Goal: Communication & Community: Answer question/provide support

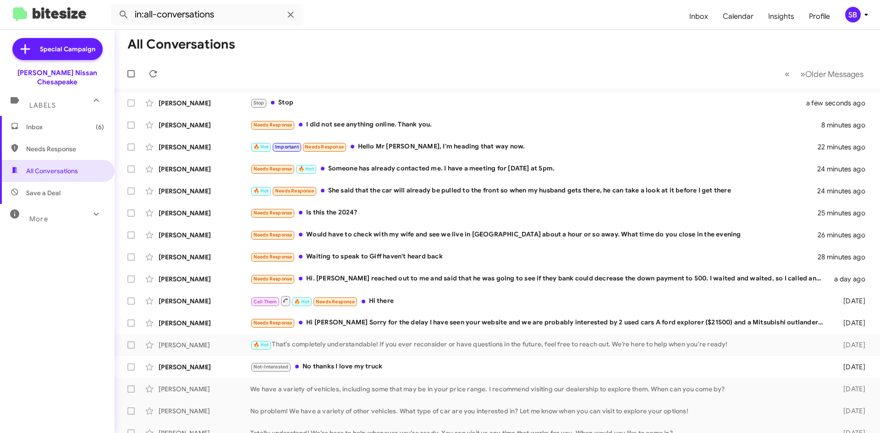
click at [82, 208] on div "More" at bounding box center [48, 215] width 82 height 17
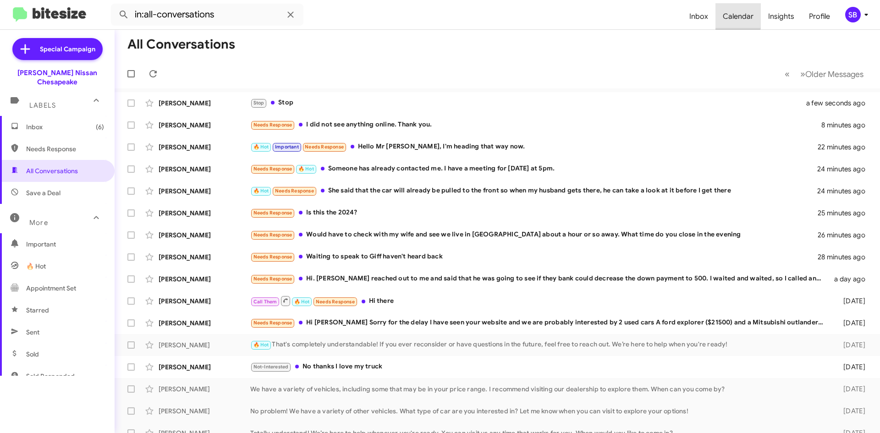
click at [731, 12] on span "Calendar" at bounding box center [738, 16] width 45 height 27
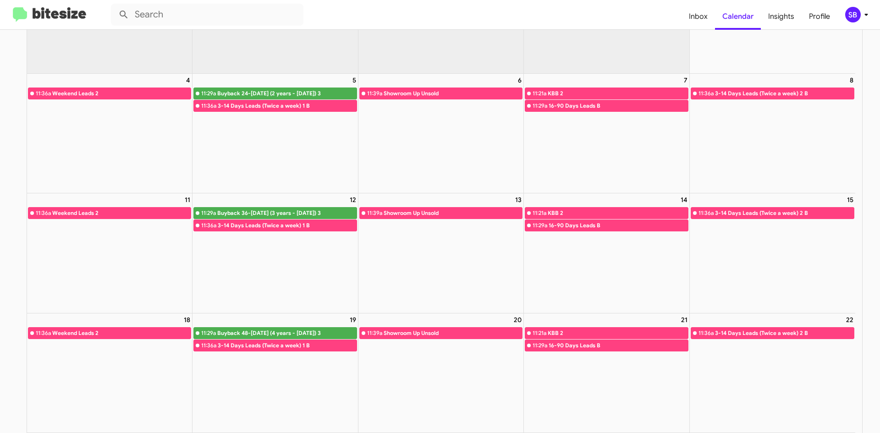
scroll to position [183, 0]
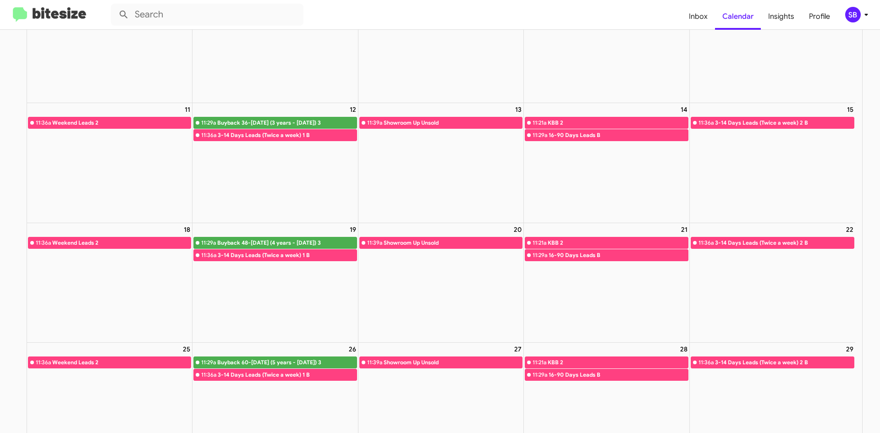
click at [256, 122] on div "Buyback 36-[DATE] (3 years - [DATE]) 3" at bounding box center [286, 122] width 139 height 9
click at [254, 134] on div "3-14 Days Leads (Twice a week) 1 B" at bounding box center [287, 135] width 138 height 9
click at [262, 121] on div "Buyback 36-[DATE] (3 years - [DATE]) 3" at bounding box center [286, 122] width 139 height 9
click at [436, 118] on div "Showroom Up Unsold" at bounding box center [453, 122] width 138 height 9
click at [591, 118] on div "KBB 2" at bounding box center [618, 122] width 140 height 9
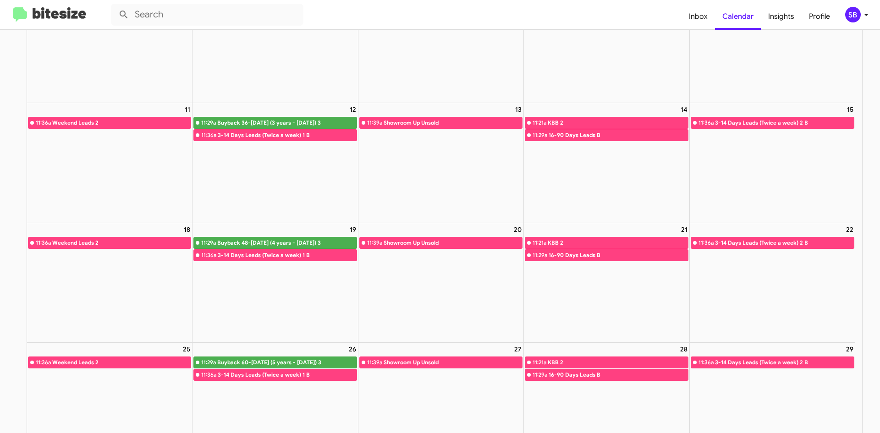
click at [580, 131] on div "16-90 Days Leads B" at bounding box center [618, 135] width 139 height 9
click at [759, 118] on div "3-14 Days Leads (Twice a week) 2 B" at bounding box center [784, 122] width 139 height 9
click at [729, 243] on div "3-14 Days Leads (Twice a week) 2 B" at bounding box center [784, 242] width 139 height 9
click at [558, 249] on link "11:29a 16-90 Days Leads B" at bounding box center [606, 255] width 163 height 12
click at [555, 238] on div "KBB 2" at bounding box center [618, 242] width 140 height 9
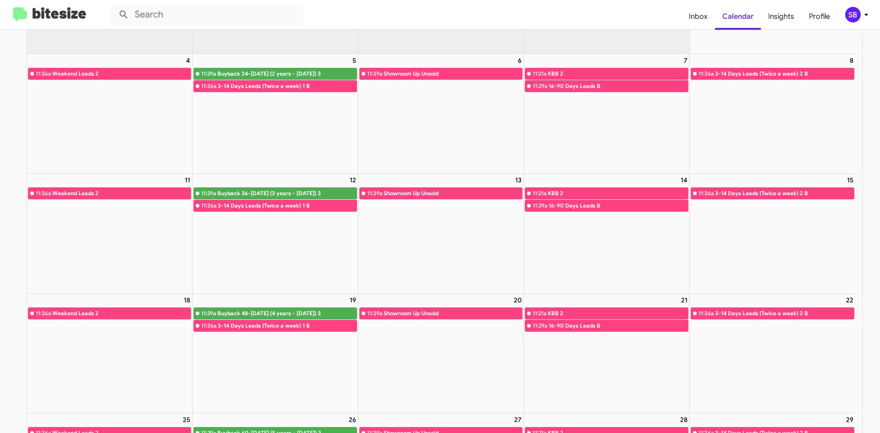
scroll to position [92, 0]
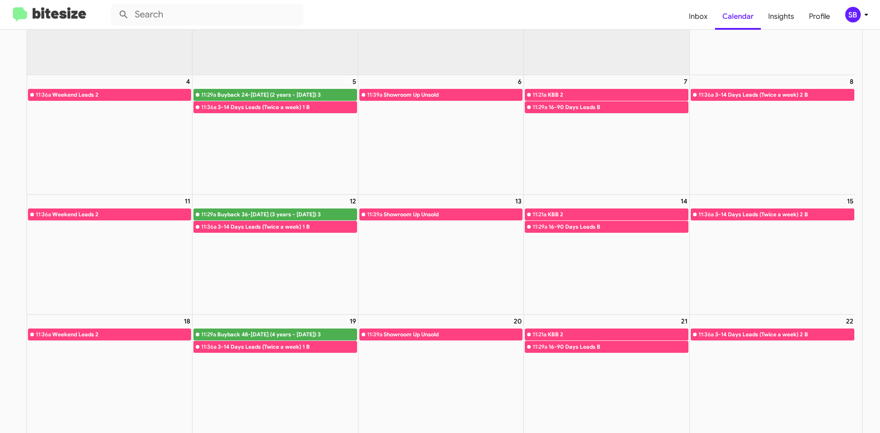
click at [33, 15] on img at bounding box center [49, 14] width 73 height 15
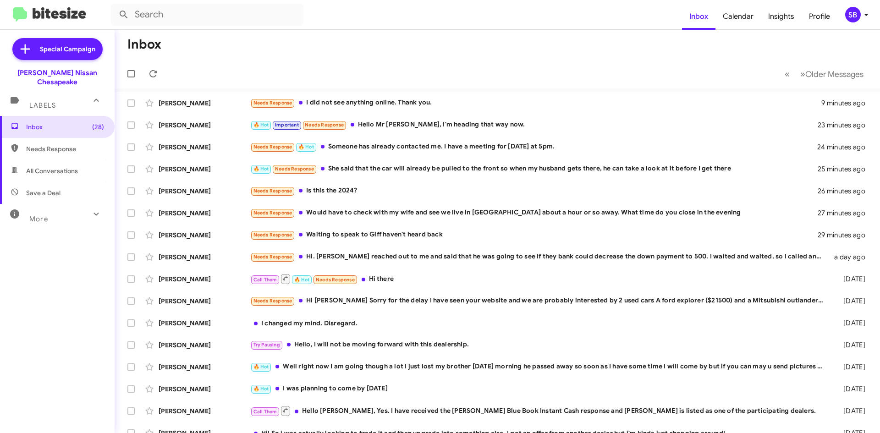
click at [37, 144] on span "Needs Response" at bounding box center [65, 148] width 78 height 9
type input "in:needs-response"
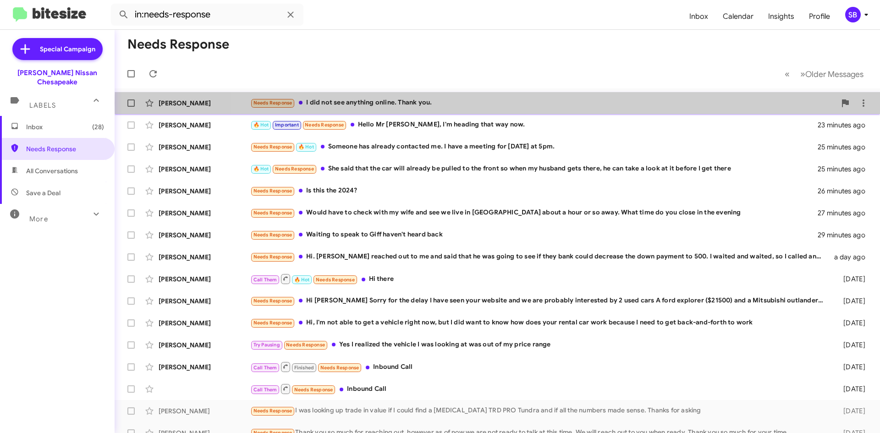
click at [537, 103] on div "Needs Response I did not see anything online. Thank you." at bounding box center [543, 103] width 586 height 11
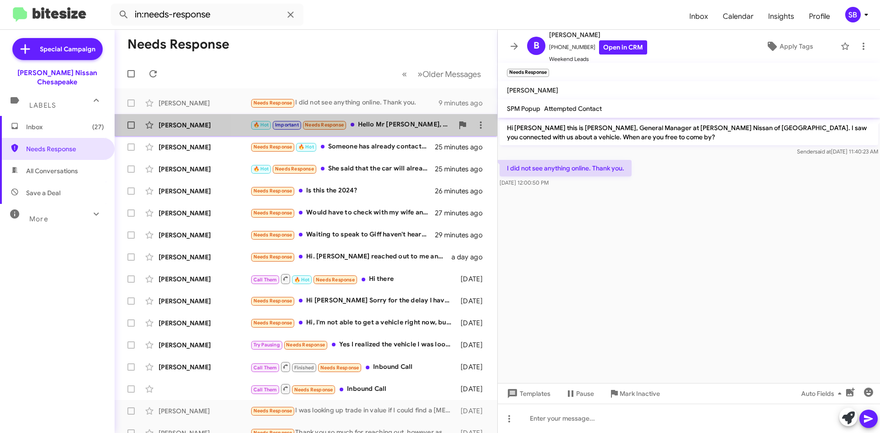
click at [396, 121] on div "🔥 Hot Important Needs Response Hello Mr [PERSON_NAME], I'm heading that way now." at bounding box center [351, 125] width 203 height 11
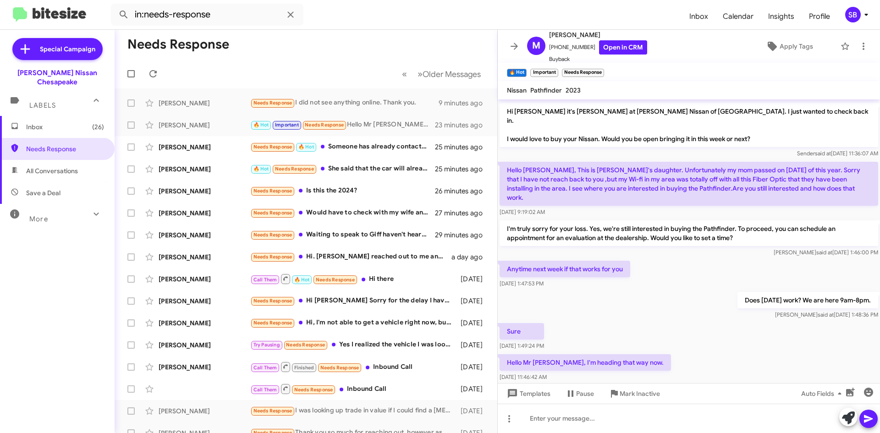
scroll to position [66, 0]
click at [388, 151] on div "Needs Response 🔥 Hot Someone has already contacted me. I have a meeting for [DA…" at bounding box center [351, 147] width 203 height 11
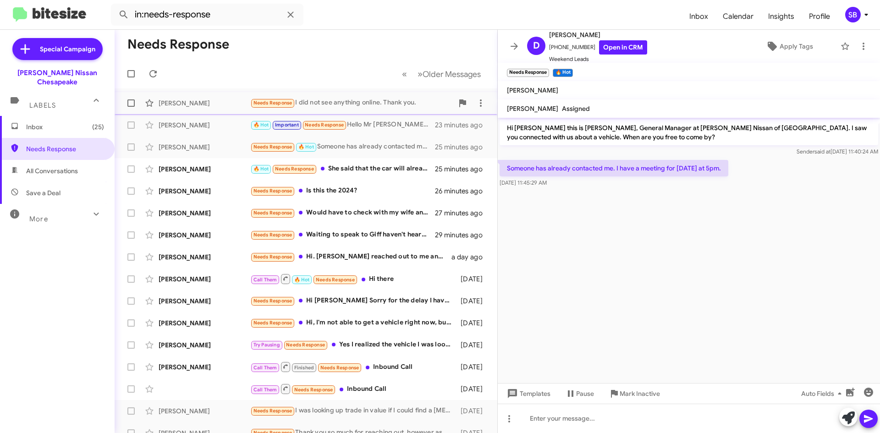
click at [391, 104] on div "Needs Response I did not see anything online. Thank you." at bounding box center [351, 103] width 203 height 11
click at [409, 95] on div "[PERSON_NAME] Needs Response I did not see anything online. Thank you. 9 minute…" at bounding box center [306, 103] width 368 height 18
click at [572, 48] on span "[PHONE_NUMBER] Open in CRM" at bounding box center [598, 47] width 98 height 14
drag, startPoint x: 584, startPoint y: 45, endPoint x: 555, endPoint y: 53, distance: 29.9
click at [555, 53] on span "[PHONE_NUMBER] Open in CRM" at bounding box center [598, 47] width 98 height 14
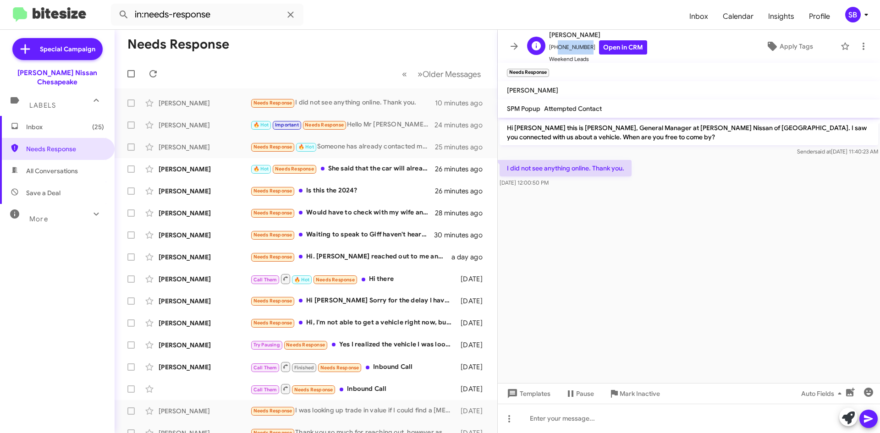
copy span "7577055127"
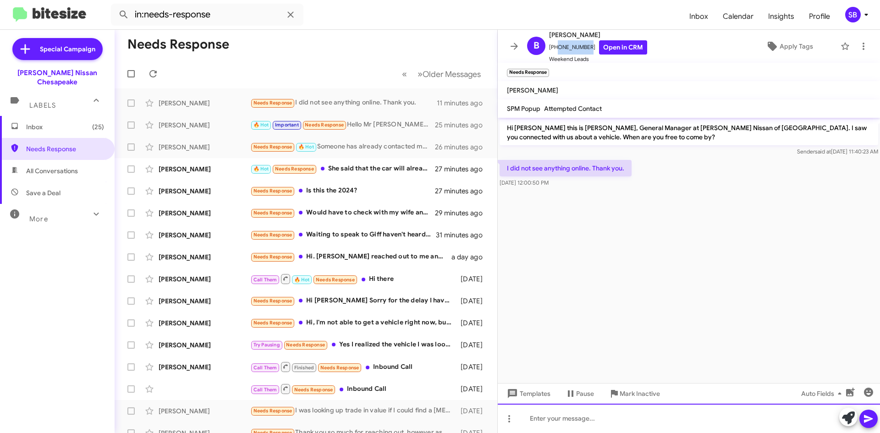
click at [565, 424] on div at bounding box center [689, 418] width 382 height 29
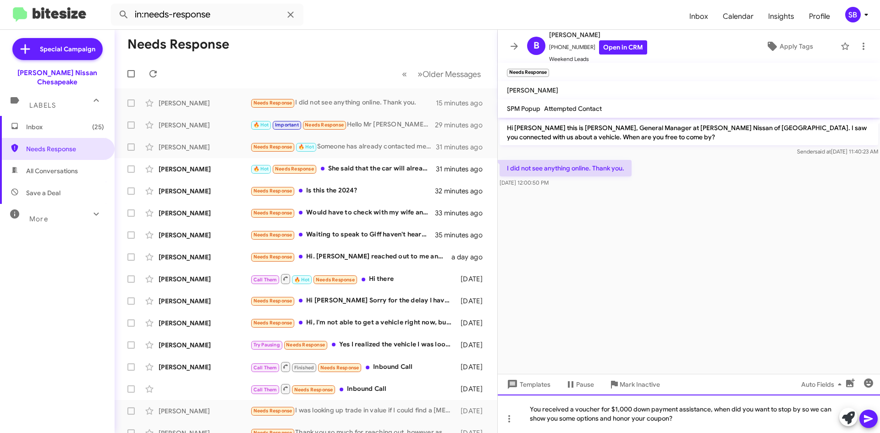
click at [688, 421] on div "You received a voucher for $1,000 down payment assistance, when did you want to…" at bounding box center [689, 414] width 382 height 39
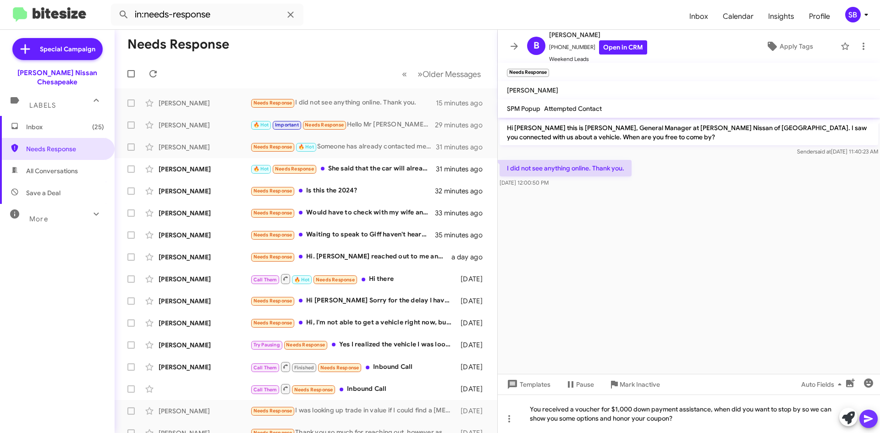
click at [868, 416] on icon at bounding box center [868, 419] width 11 height 11
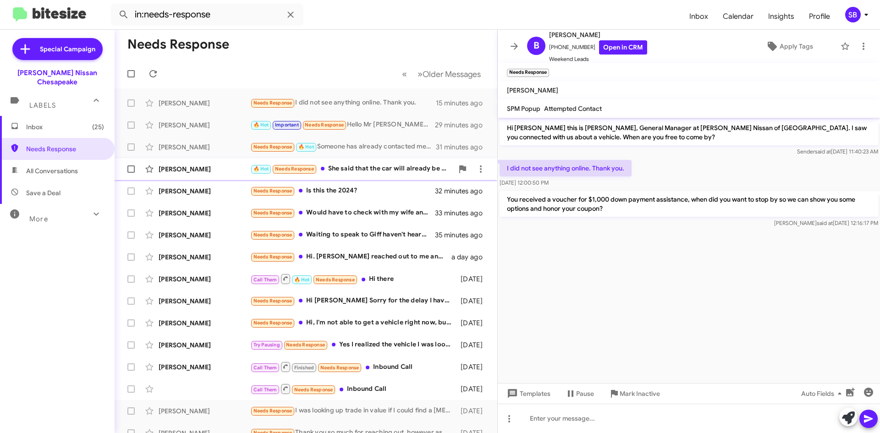
click at [398, 175] on div "[PERSON_NAME] 🔥 Hot Needs Response She said that the car will already be pulled…" at bounding box center [306, 169] width 368 height 18
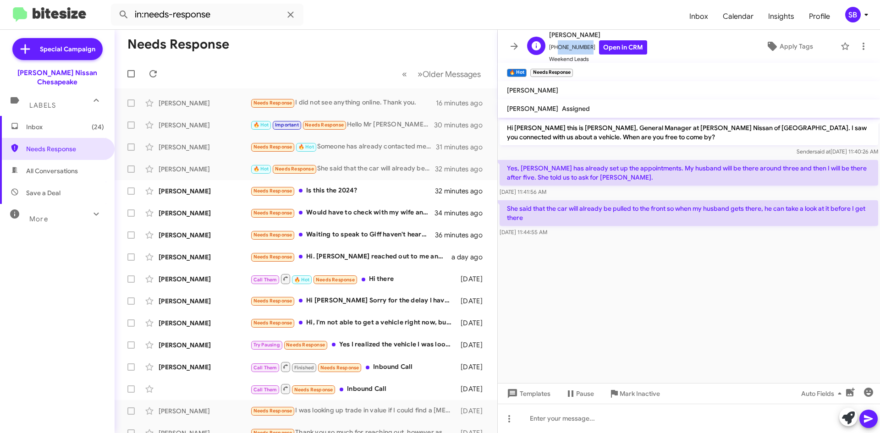
drag, startPoint x: 583, startPoint y: 48, endPoint x: 554, endPoint y: 51, distance: 29.0
click at [554, 51] on span "[PHONE_NUMBER] Open in CRM" at bounding box center [598, 47] width 98 height 14
copy span "7576359667"
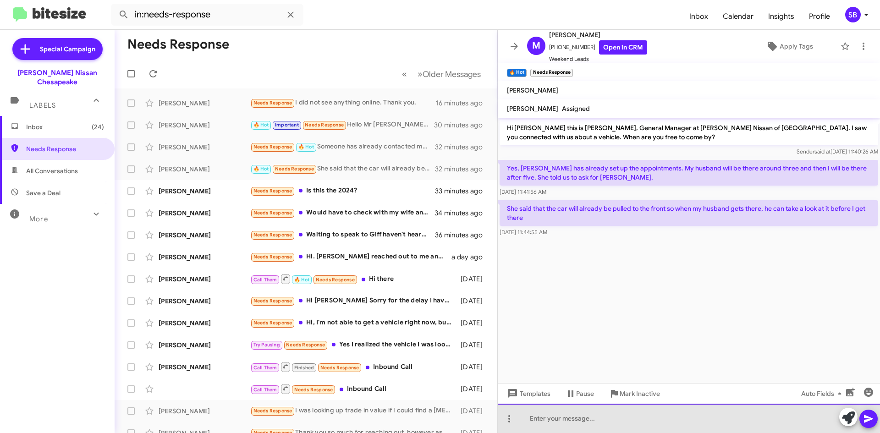
click at [546, 415] on div at bounding box center [689, 418] width 382 height 29
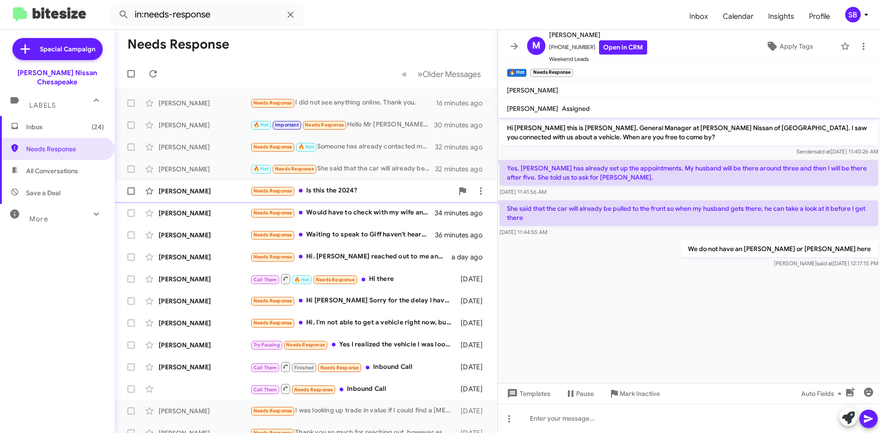
click at [331, 197] on div "[PERSON_NAME] Needs Response Is this the 2024? 33 minutes ago" at bounding box center [306, 191] width 368 height 18
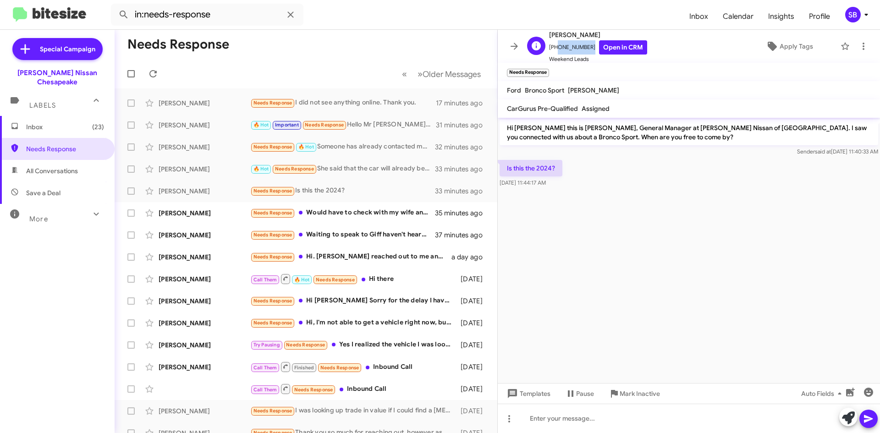
drag, startPoint x: 583, startPoint y: 46, endPoint x: 554, endPoint y: 54, distance: 29.9
click at [554, 54] on span "[PHONE_NUMBER] Open in CRM" at bounding box center [598, 47] width 98 height 14
copy span "9713131229"
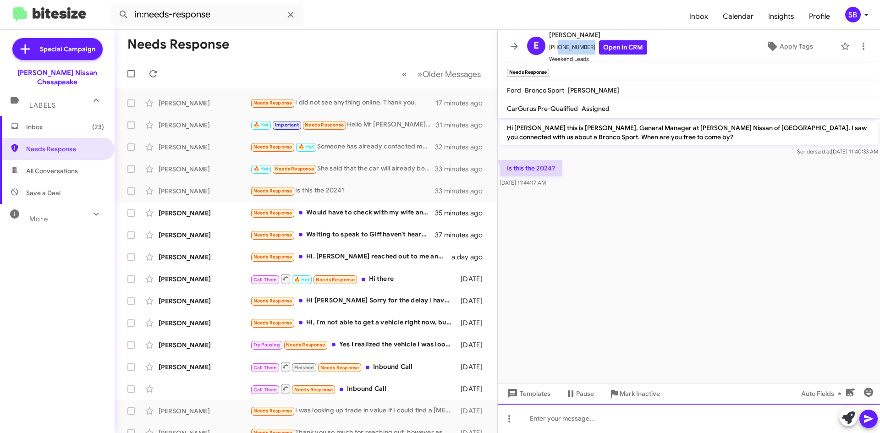
click at [552, 417] on div at bounding box center [689, 418] width 382 height 29
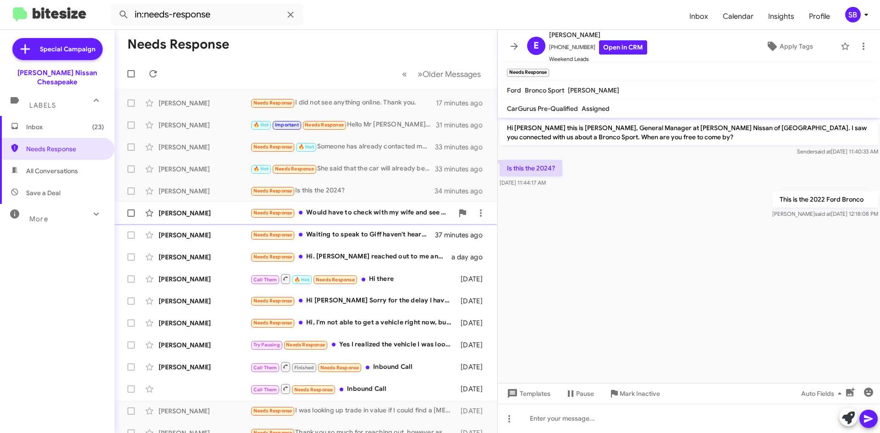
click at [354, 213] on div "Needs Response Would have to check with my wife and see we live in [PERSON_NAME…" at bounding box center [351, 213] width 203 height 11
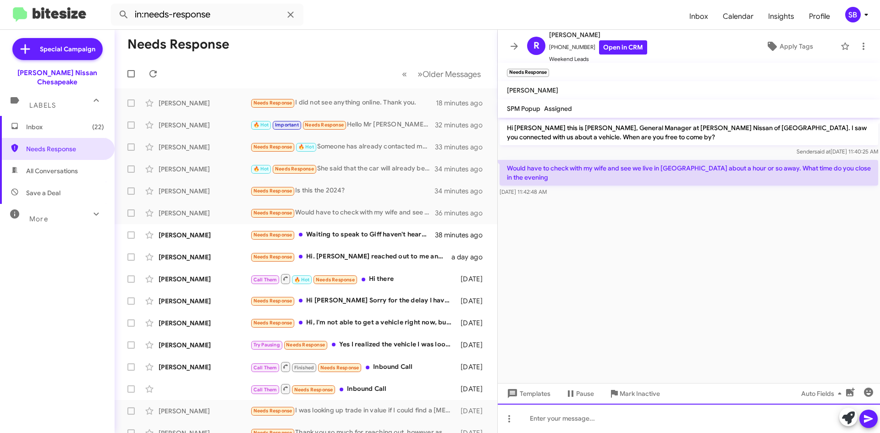
click at [574, 421] on div at bounding box center [689, 418] width 382 height 29
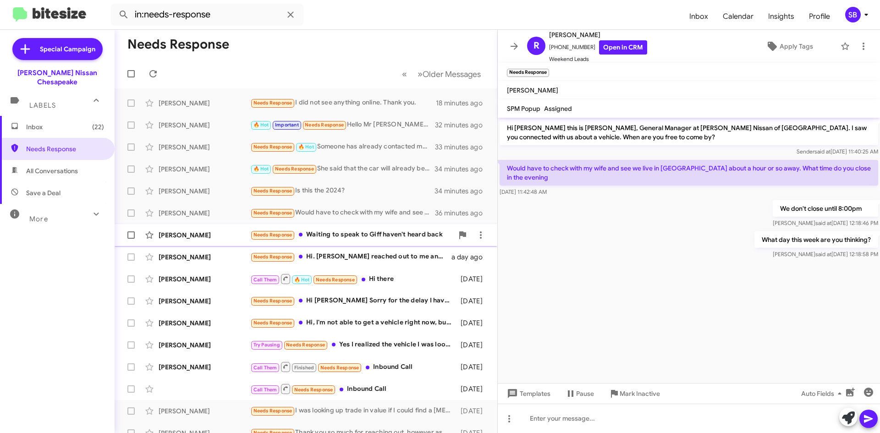
click at [353, 237] on div "Needs Response Waiting to speak to Giff haven't heard back" at bounding box center [351, 235] width 203 height 11
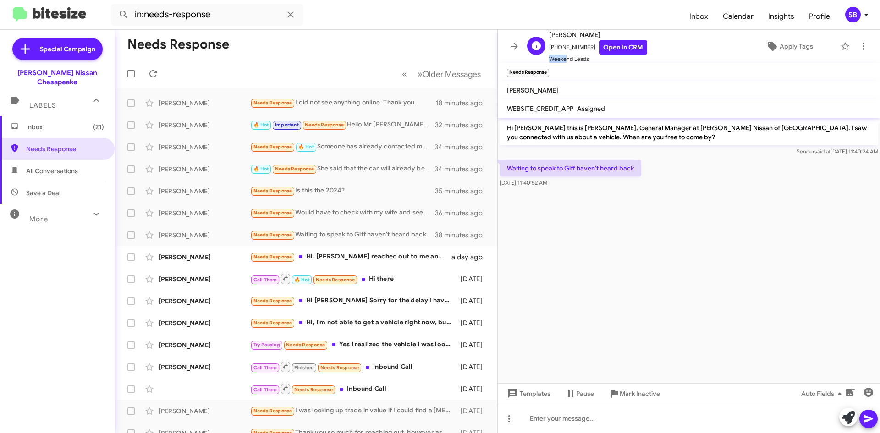
scroll to position [1, 0]
drag, startPoint x: 586, startPoint y: 47, endPoint x: 555, endPoint y: 52, distance: 32.0
click at [555, 52] on span "[PHONE_NUMBER] Open in CRM" at bounding box center [598, 46] width 98 height 14
copy span "7572925543"
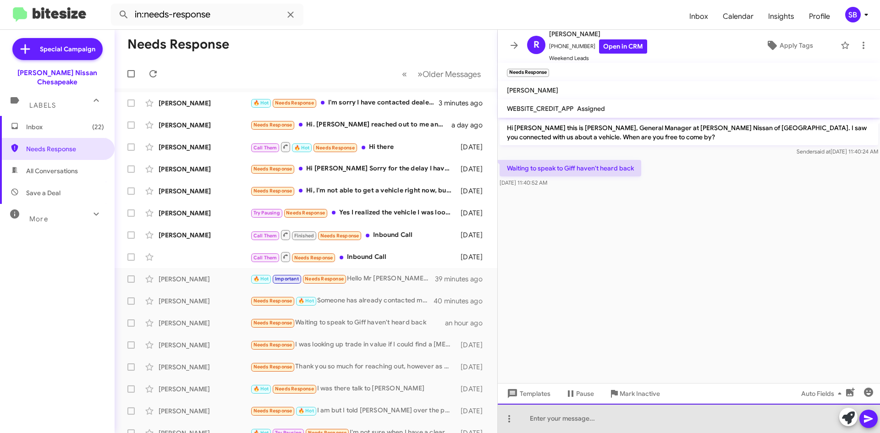
click at [548, 421] on div at bounding box center [689, 418] width 382 height 29
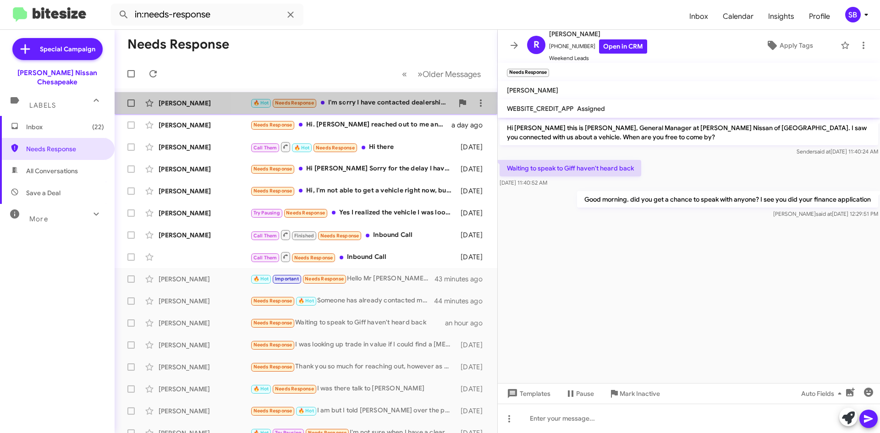
click at [380, 100] on div "🔥 Hot Needs Response I'm sorry I have contacted dealerships. Do you have a 2021…" at bounding box center [351, 103] width 203 height 11
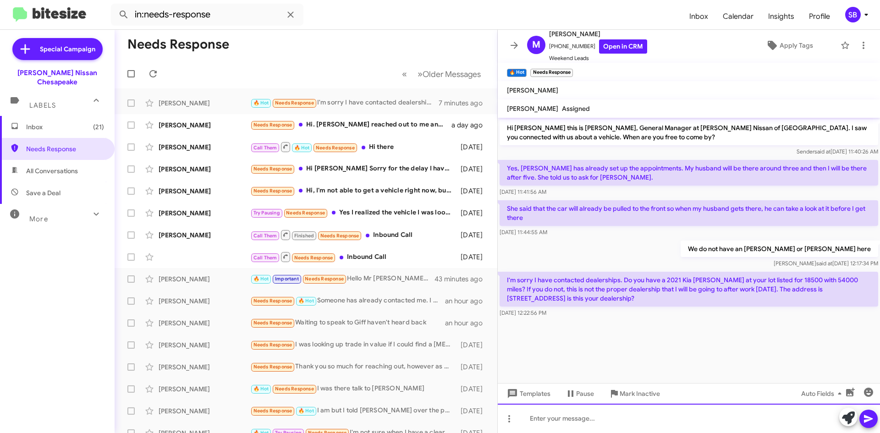
click at [582, 416] on div at bounding box center [689, 418] width 382 height 29
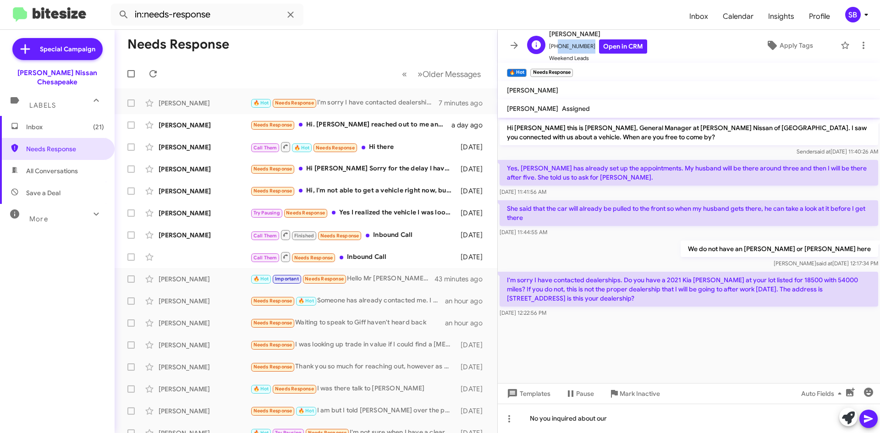
drag, startPoint x: 585, startPoint y: 45, endPoint x: 556, endPoint y: 51, distance: 29.5
click at [556, 51] on span "[PHONE_NUMBER] Open in CRM" at bounding box center [598, 46] width 98 height 14
copy span "7576359667"
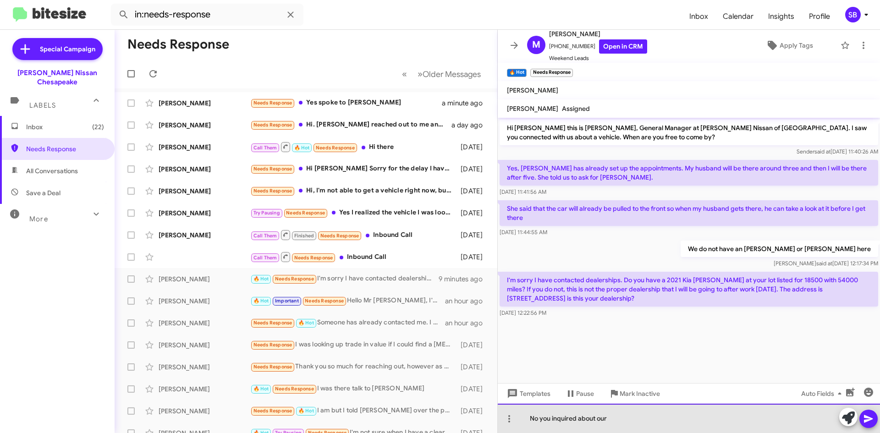
click at [620, 420] on div "No you inquired about our" at bounding box center [689, 418] width 382 height 29
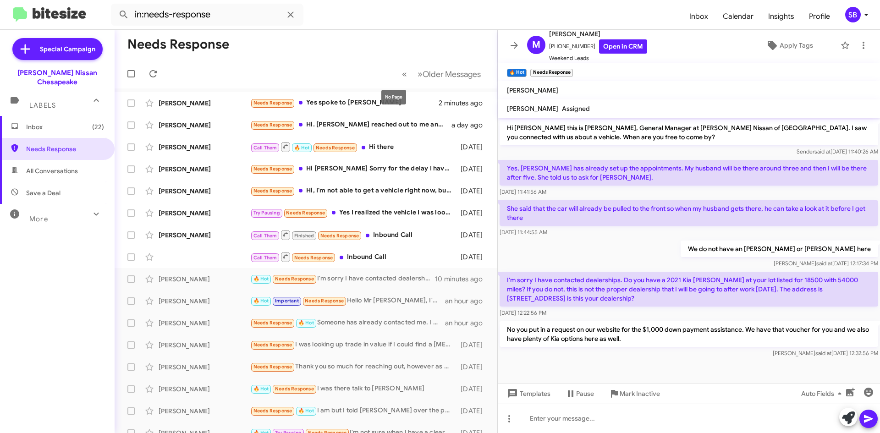
click at [381, 97] on mat-tooltip-component "No Page" at bounding box center [394, 97] width 38 height 28
click at [337, 101] on div "Needs Response Yes spoke to [PERSON_NAME]" at bounding box center [351, 103] width 203 height 11
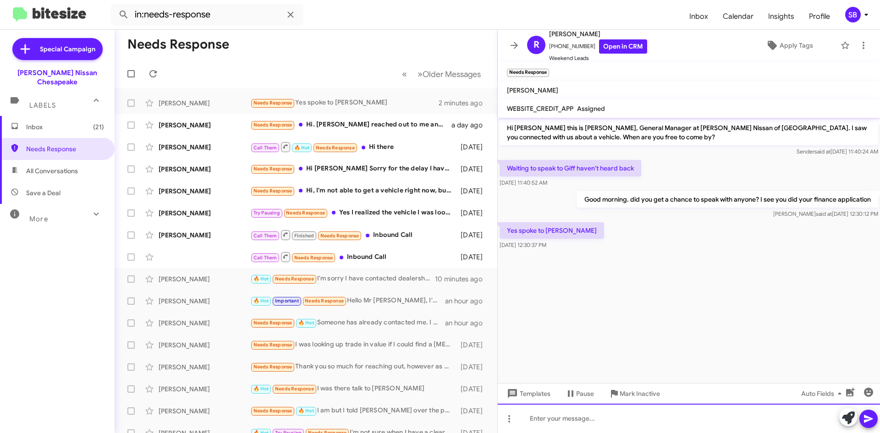
click at [598, 418] on div at bounding box center [689, 418] width 382 height 29
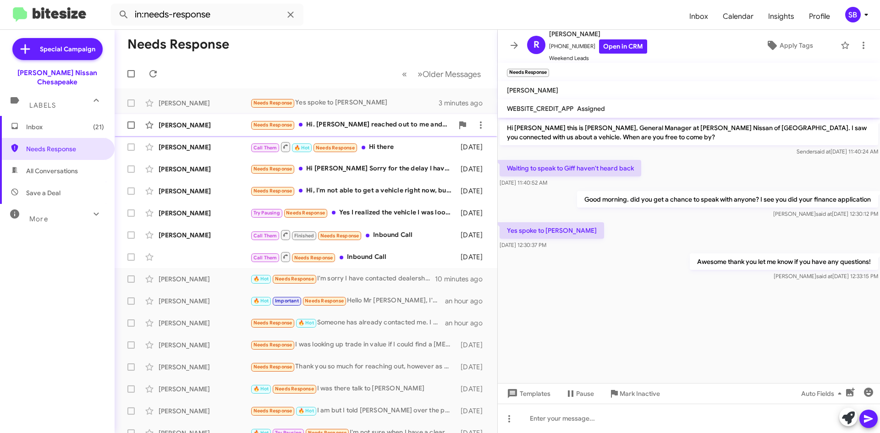
click at [397, 121] on div "Needs Response Hi. [PERSON_NAME] reached out to me and said that he was going t…" at bounding box center [351, 125] width 203 height 11
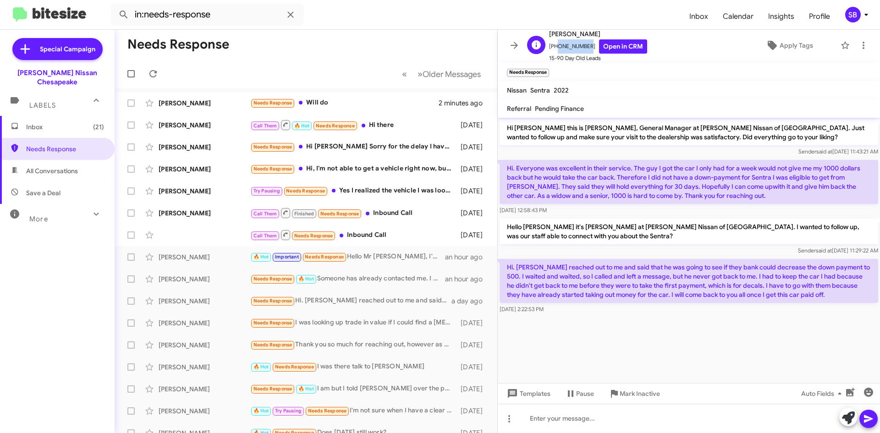
drag, startPoint x: 585, startPoint y: 48, endPoint x: 556, endPoint y: 52, distance: 29.6
click at [556, 52] on span "[PHONE_NUMBER] Open in CRM" at bounding box center [598, 46] width 98 height 14
copy span "7574380010"
click at [508, 425] on button at bounding box center [509, 419] width 18 height 18
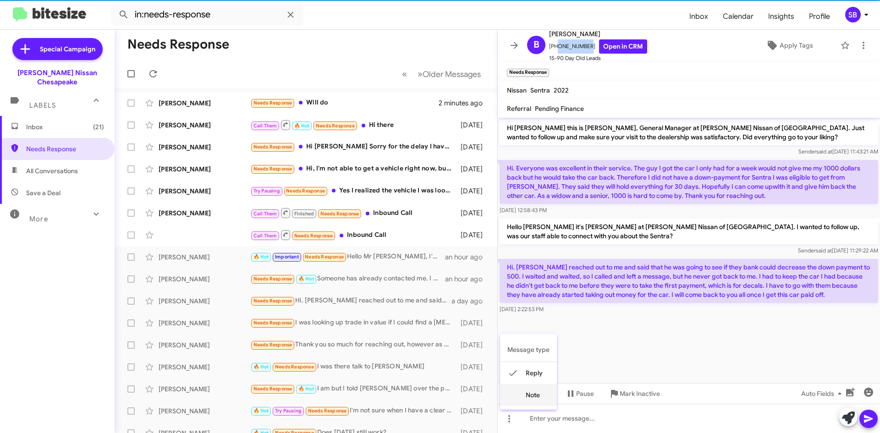
click at [537, 400] on button "note" at bounding box center [528, 395] width 57 height 22
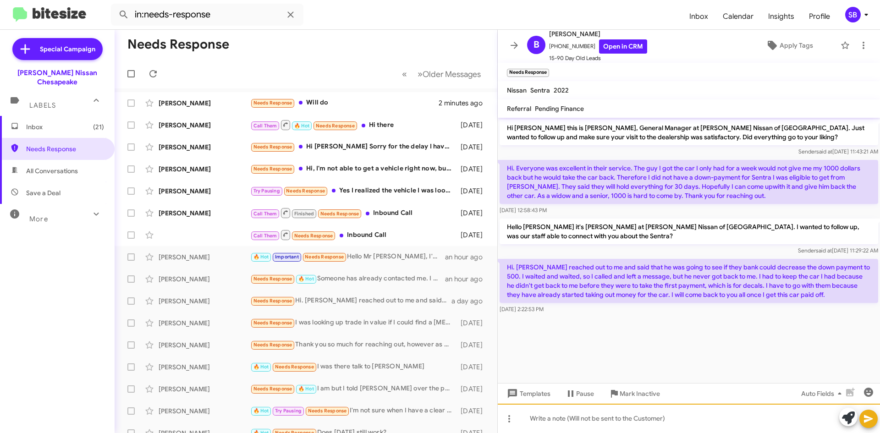
click at [556, 419] on div at bounding box center [689, 418] width 382 height 29
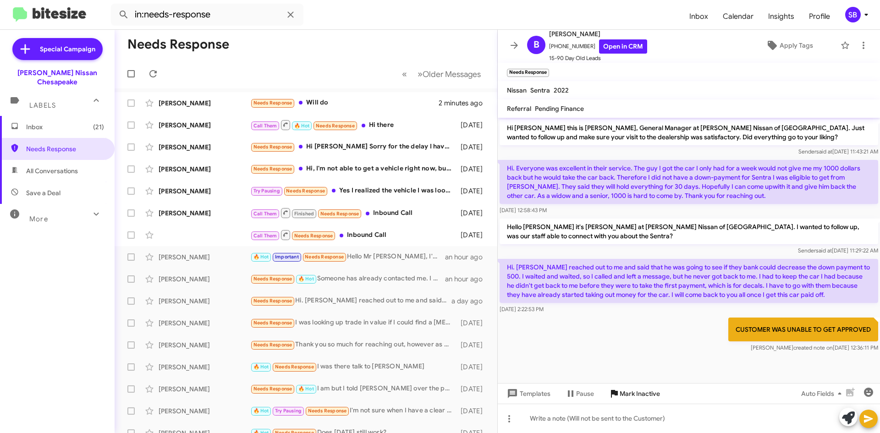
click at [629, 394] on span "Mark Inactive" at bounding box center [640, 394] width 40 height 17
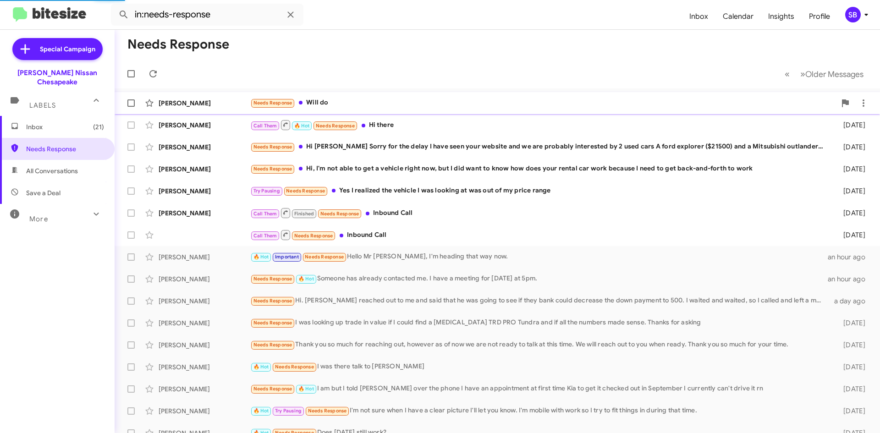
click at [376, 105] on div "Needs Response Will do" at bounding box center [543, 103] width 586 height 11
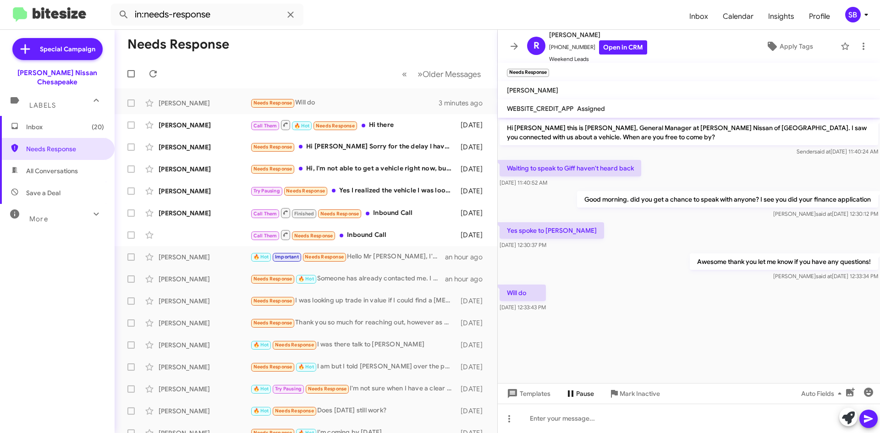
click at [583, 391] on span "Pause" at bounding box center [585, 394] width 18 height 17
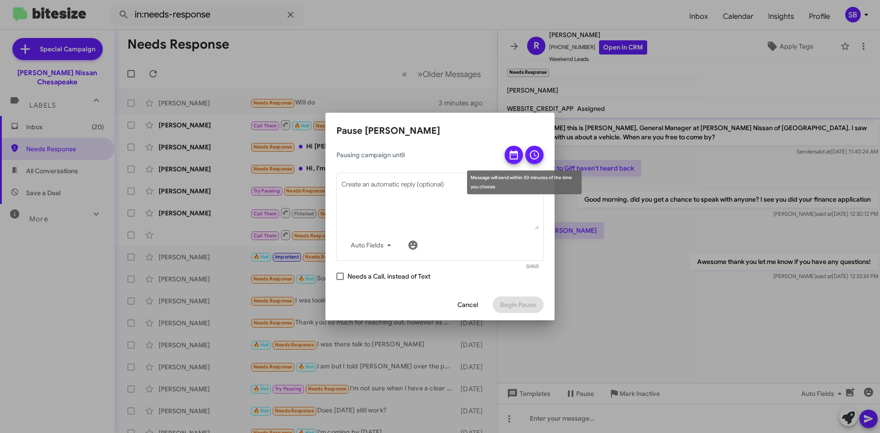
click at [513, 154] on icon at bounding box center [513, 154] width 11 height 11
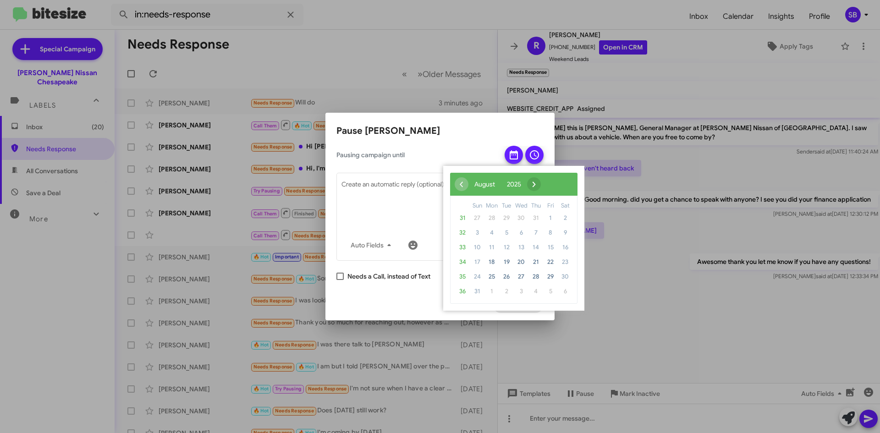
click at [541, 187] on span "›" at bounding box center [534, 184] width 14 height 14
click at [507, 277] on span "30" at bounding box center [506, 277] width 15 height 15
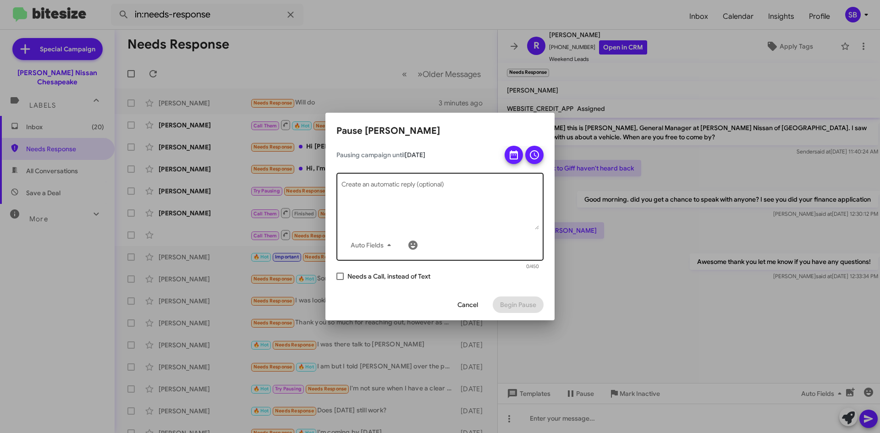
click at [447, 220] on textarea "Create an automatic reply (optional)" at bounding box center [441, 206] width 198 height 48
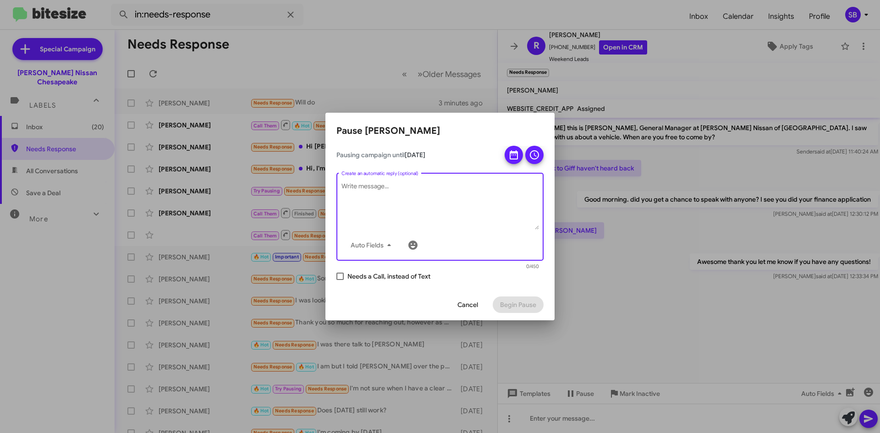
click at [468, 307] on span "Cancel" at bounding box center [468, 305] width 21 height 17
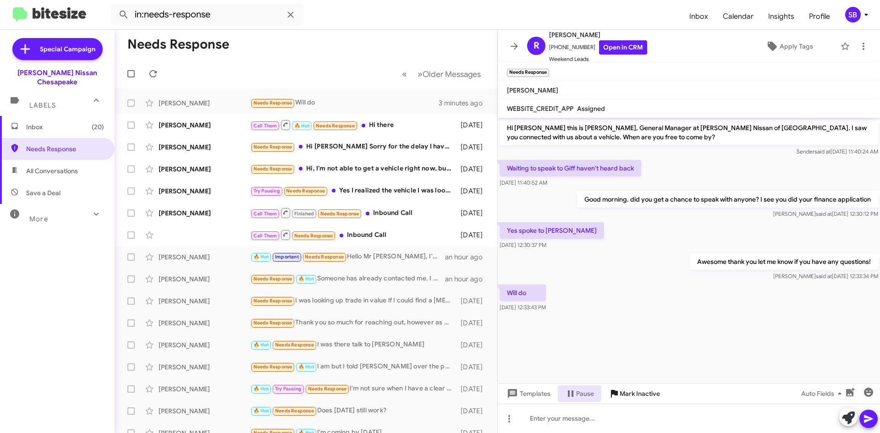
click at [643, 389] on span "Mark Inactive" at bounding box center [640, 394] width 40 height 17
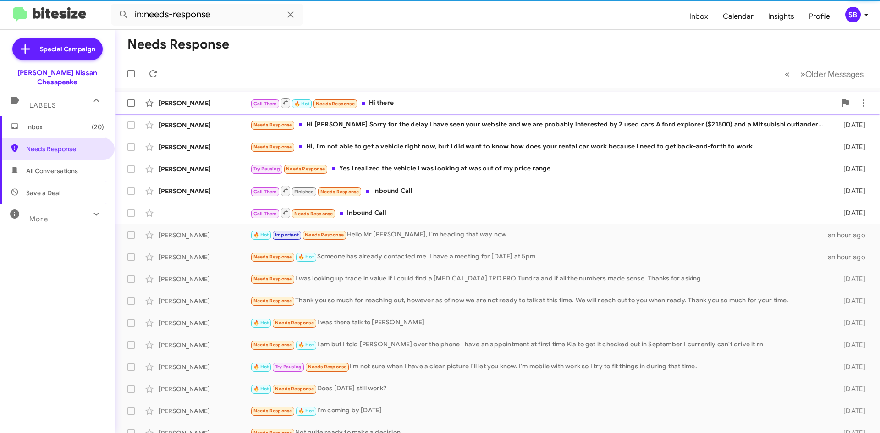
click at [433, 108] on div "Call Them 🔥 Hot Needs Response Hi there" at bounding box center [543, 102] width 586 height 11
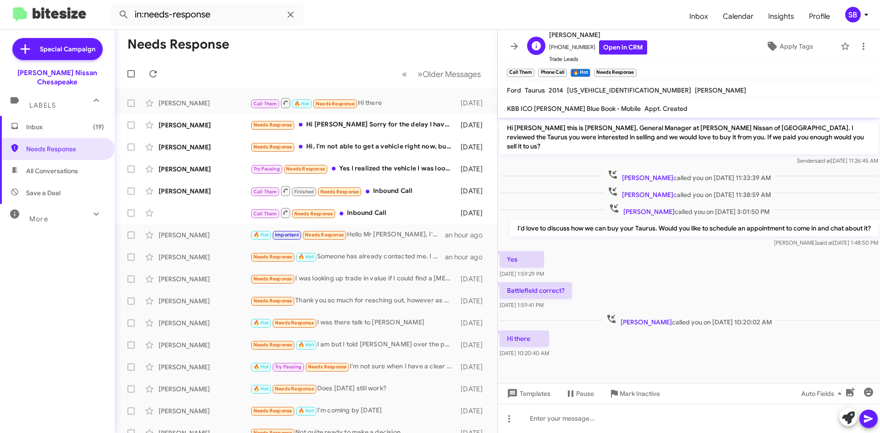
scroll to position [1, 0]
drag, startPoint x: 583, startPoint y: 47, endPoint x: 555, endPoint y: 50, distance: 27.6
click at [555, 50] on span "[PHONE_NUMBER] Open in CRM" at bounding box center [598, 46] width 98 height 14
copy span "9482031715"
click at [509, 419] on icon at bounding box center [509, 418] width 2 height 7
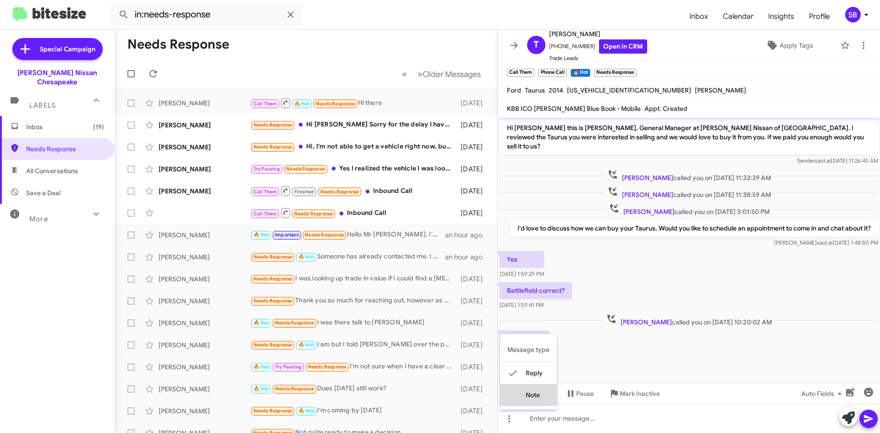
click at [526, 394] on button "note" at bounding box center [528, 395] width 57 height 22
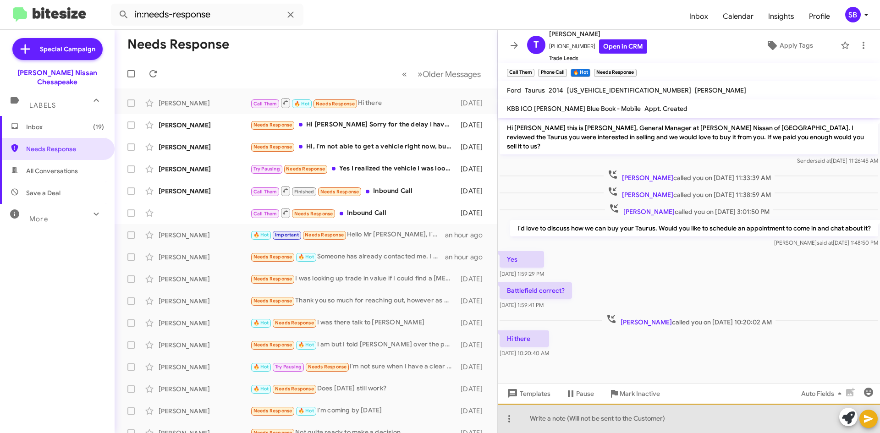
click at [562, 420] on div at bounding box center [689, 418] width 382 height 29
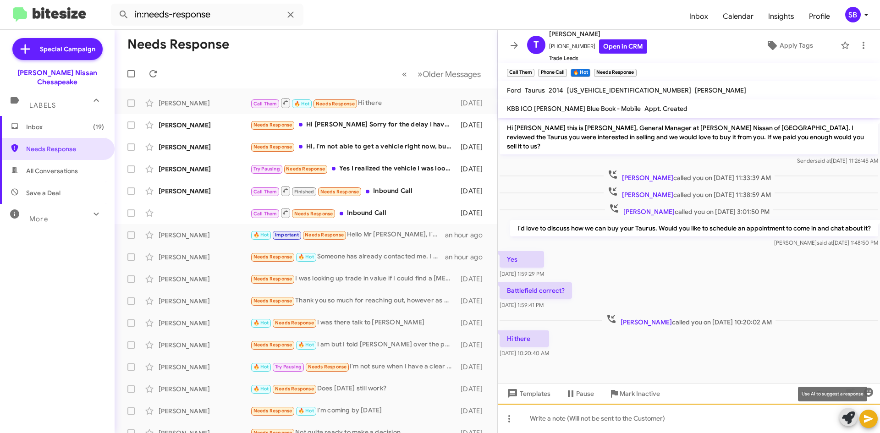
click at [564, 418] on div at bounding box center [689, 418] width 382 height 29
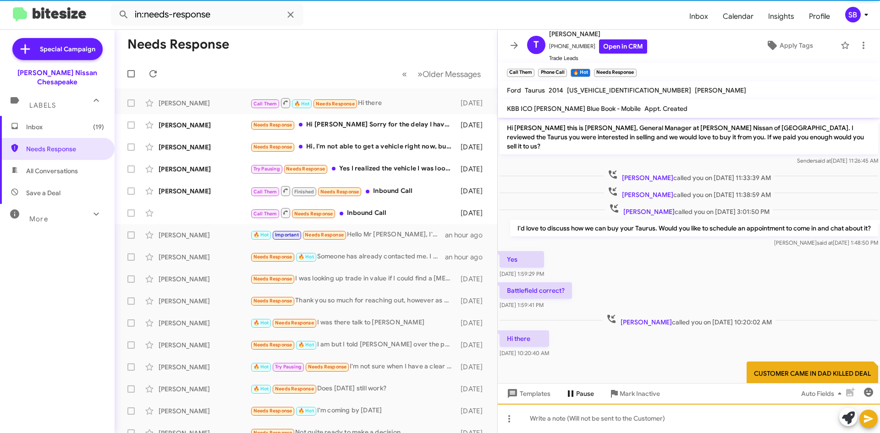
scroll to position [29, 0]
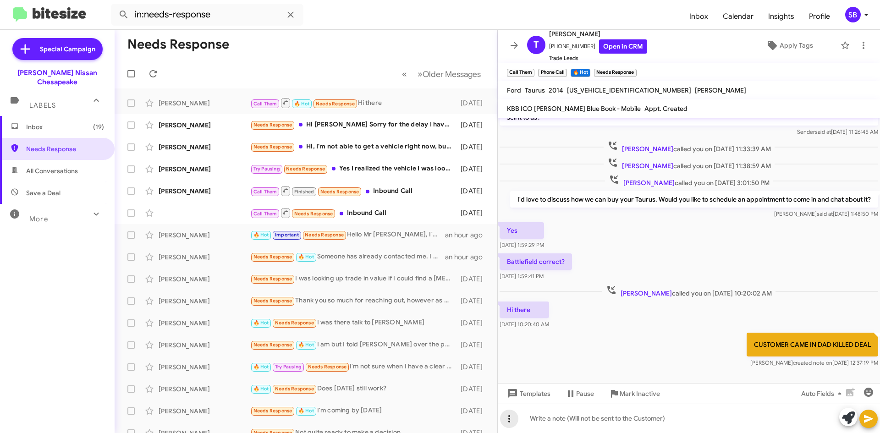
click at [508, 420] on icon at bounding box center [509, 419] width 11 height 11
click at [403, 127] on div at bounding box center [440, 216] width 880 height 433
click at [384, 124] on div "Needs Response Hi [PERSON_NAME] Sorry for the delay I have seen your website an…" at bounding box center [351, 125] width 203 height 11
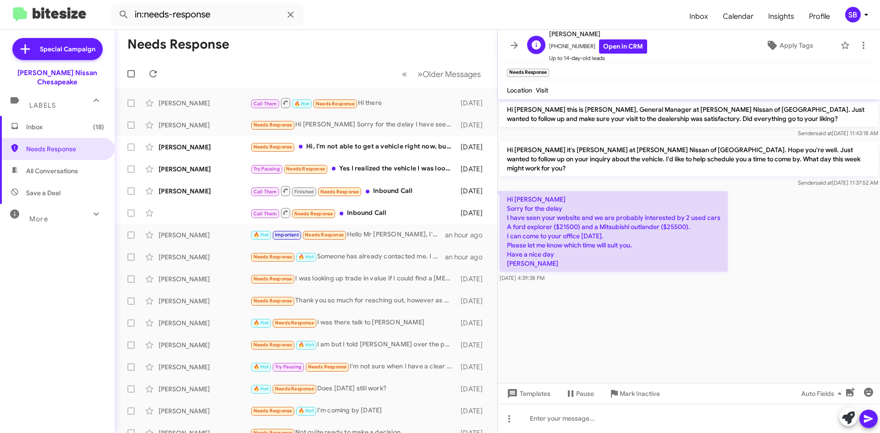
drag, startPoint x: 585, startPoint y: 43, endPoint x: 554, endPoint y: 50, distance: 32.5
click at [554, 50] on span "[PHONE_NUMBER] Open in CRM" at bounding box center [598, 46] width 98 height 14
copy span "7579157320"
drag, startPoint x: 555, startPoint y: 244, endPoint x: 502, endPoint y: 196, distance: 71.1
click at [502, 196] on p "Hi [PERSON_NAME] Sorry for the delay I have seen your website and we are probab…" at bounding box center [614, 231] width 228 height 81
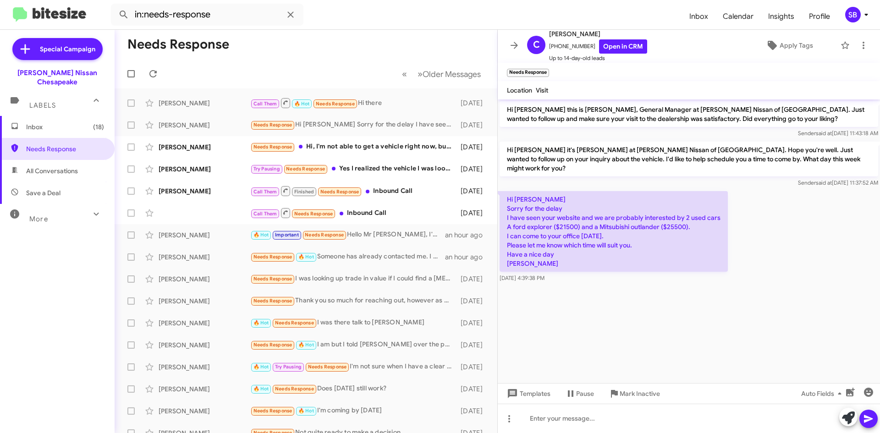
copy p "Sorry for the delay I have seen your website and we are probably interested by …"
click at [645, 326] on cdk-virtual-scroll-viewport "Hi [PERSON_NAME] this is [PERSON_NAME], General Manager at [PERSON_NAME] Nissan…" at bounding box center [689, 241] width 382 height 284
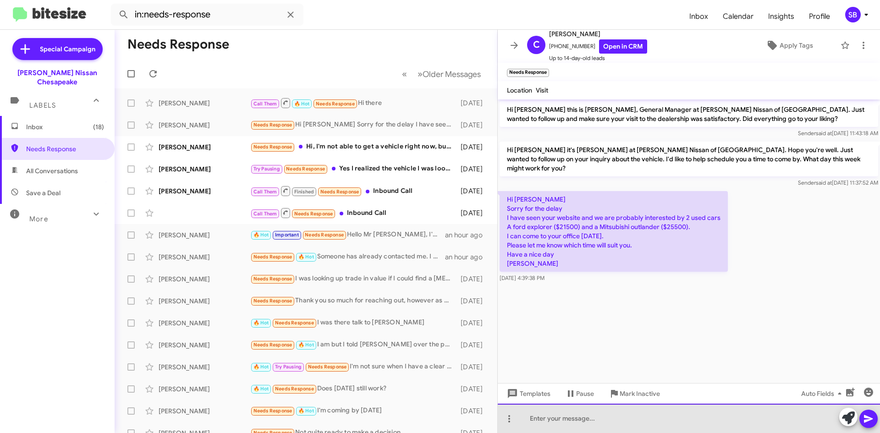
click at [563, 419] on div at bounding box center [689, 418] width 382 height 29
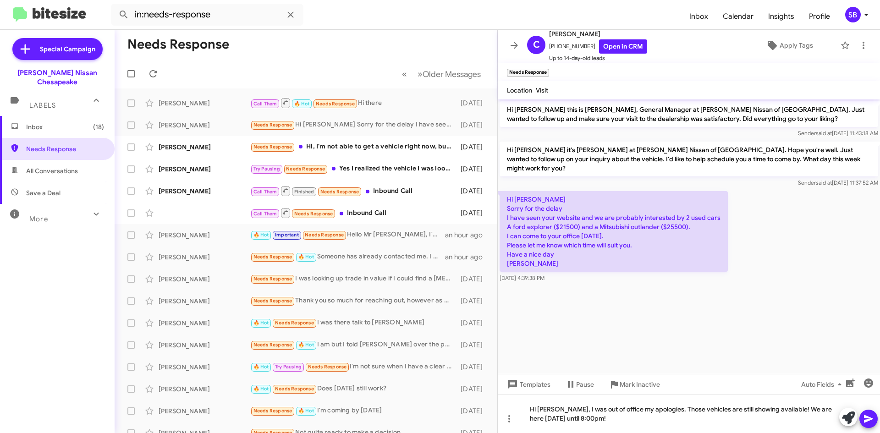
click at [871, 419] on icon at bounding box center [868, 419] width 9 height 8
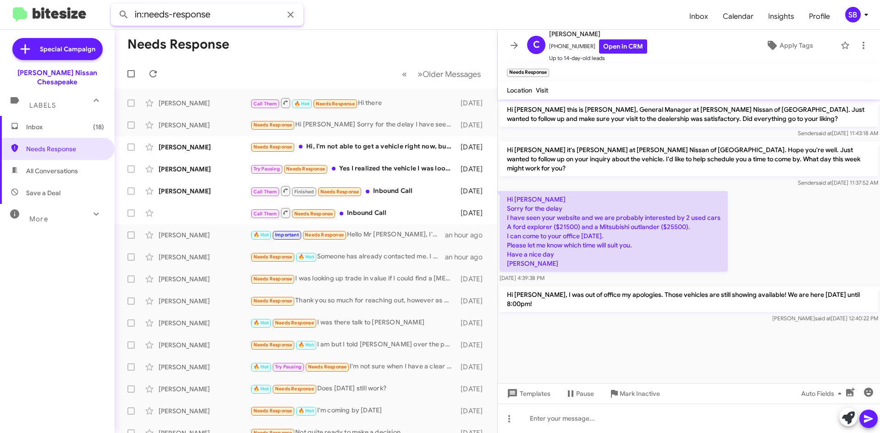
click at [216, 10] on input "in:needs-response" at bounding box center [207, 15] width 193 height 22
drag, startPoint x: 223, startPoint y: 15, endPoint x: 78, endPoint y: 12, distance: 144.9
click at [78, 12] on mat-toolbar "in:needs-response Inbox Calendar Insights Profile SB" at bounding box center [440, 14] width 880 height 29
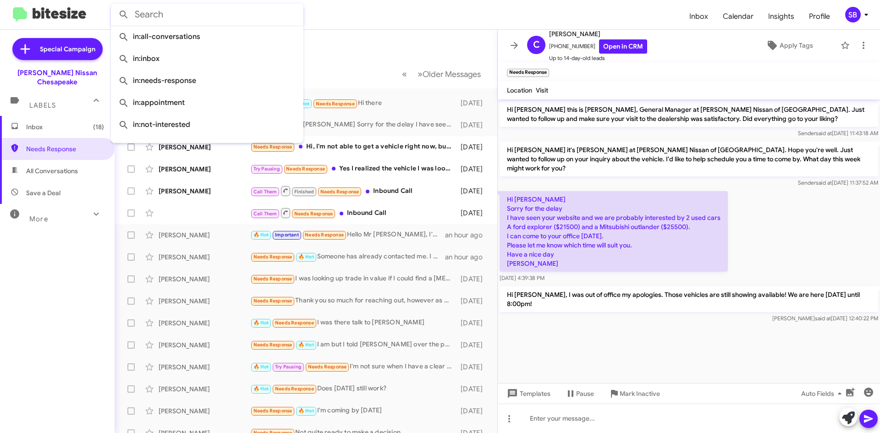
paste input "(757) 327 - 8774"
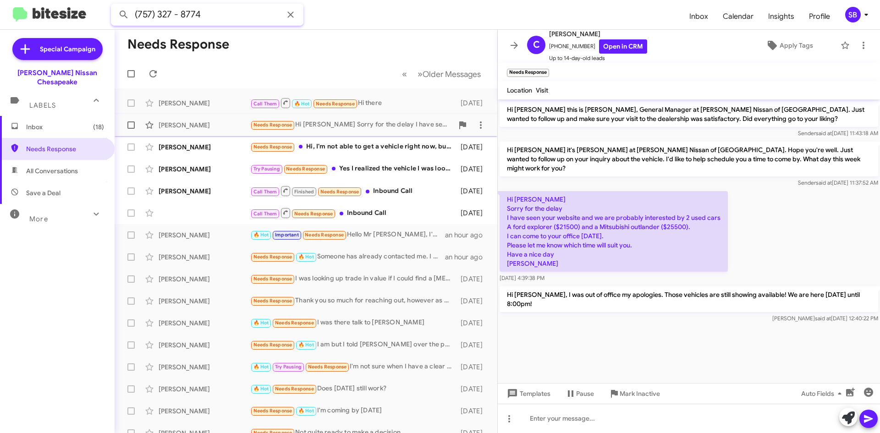
click at [115, 6] on button at bounding box center [124, 15] width 18 height 18
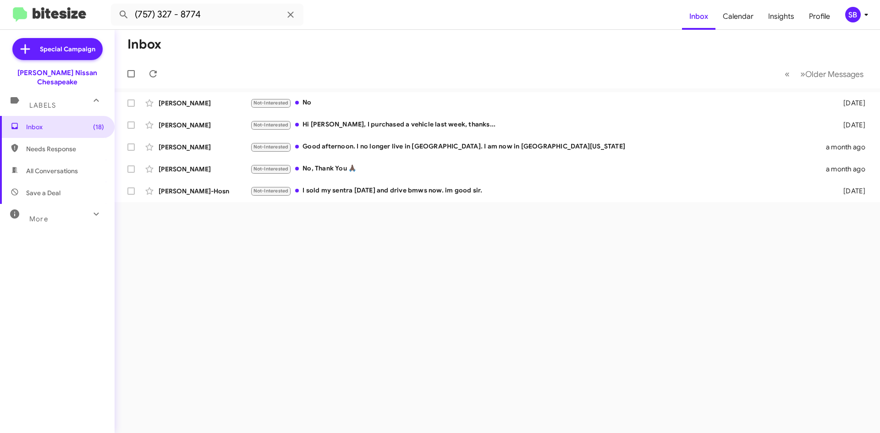
click at [44, 144] on span "Needs Response" at bounding box center [65, 148] width 78 height 9
type input "in:needs-response"
